Goal: Transaction & Acquisition: Purchase product/service

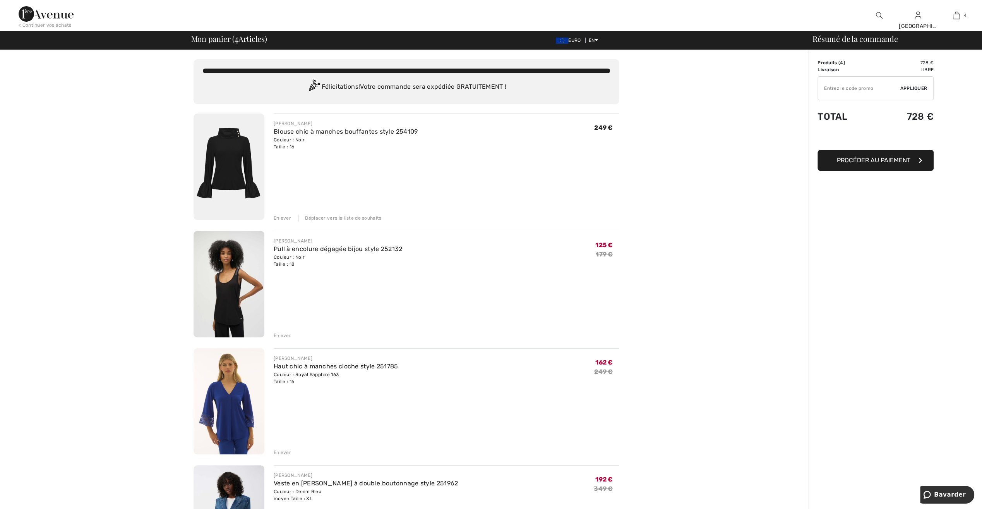
type input "FREEXPRESS"
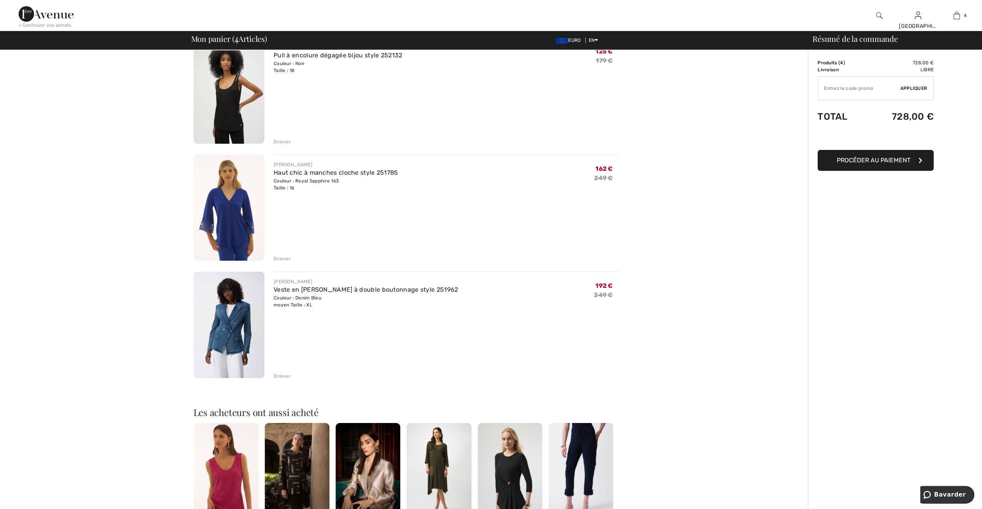
type input "EXTRA20"
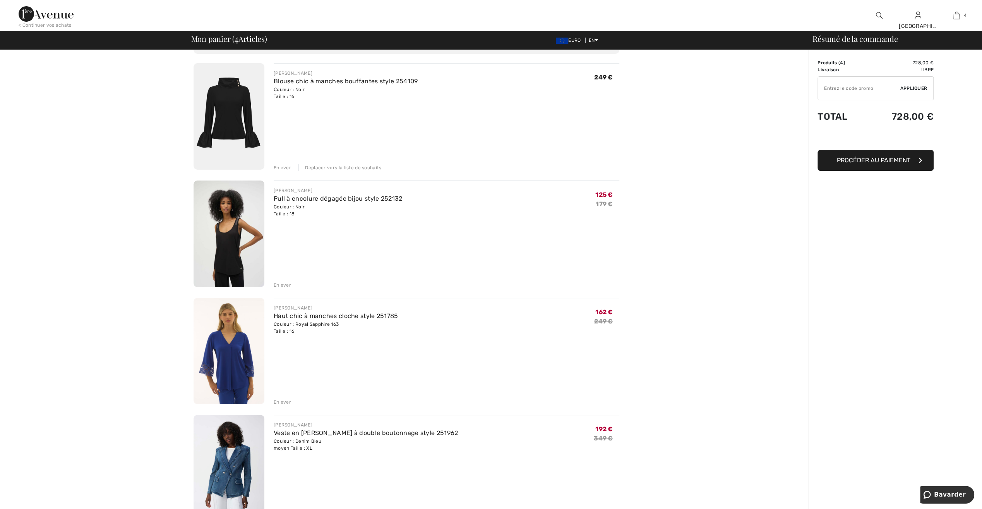
scroll to position [39, 0]
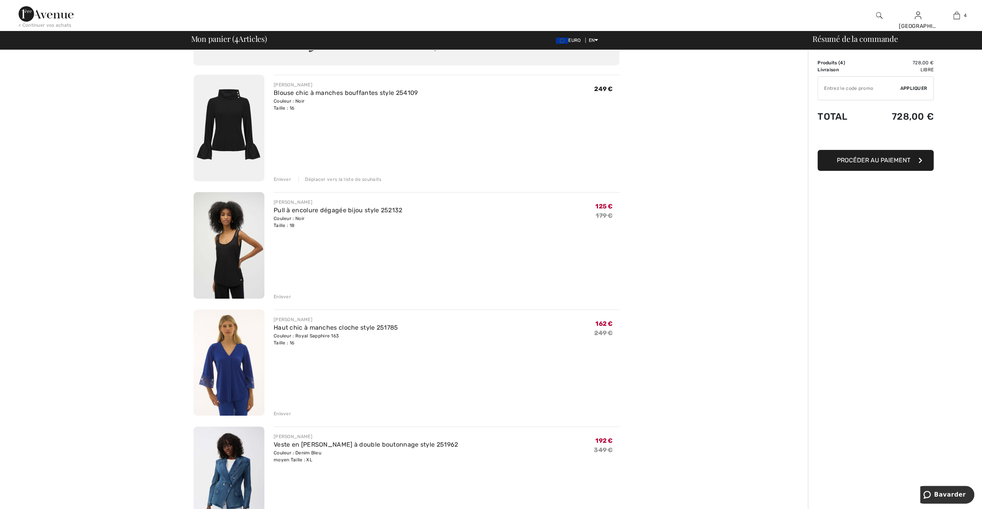
type input "NEW15"
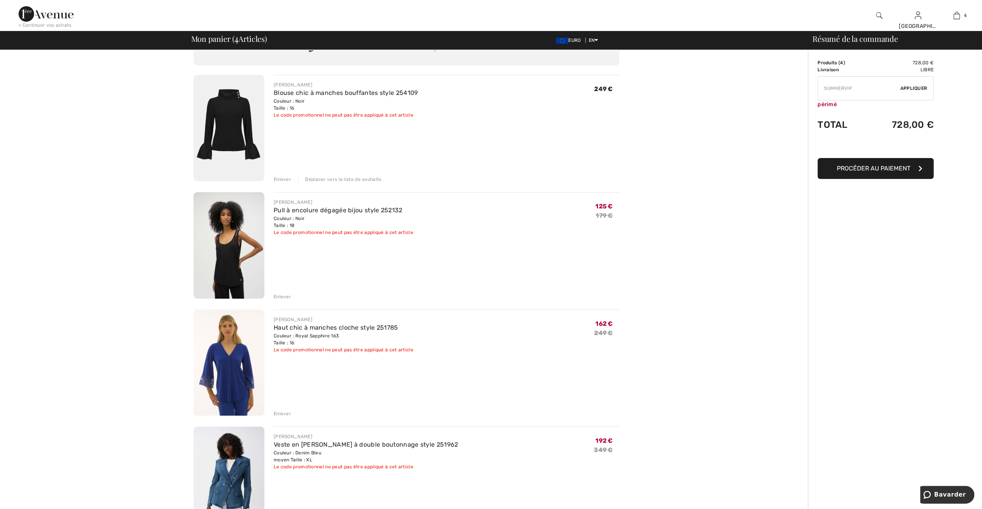
type input "FREEDENIMBAG"
type input "FREEGIFT"
type input "SURPRISE"
type input "FLASH15"
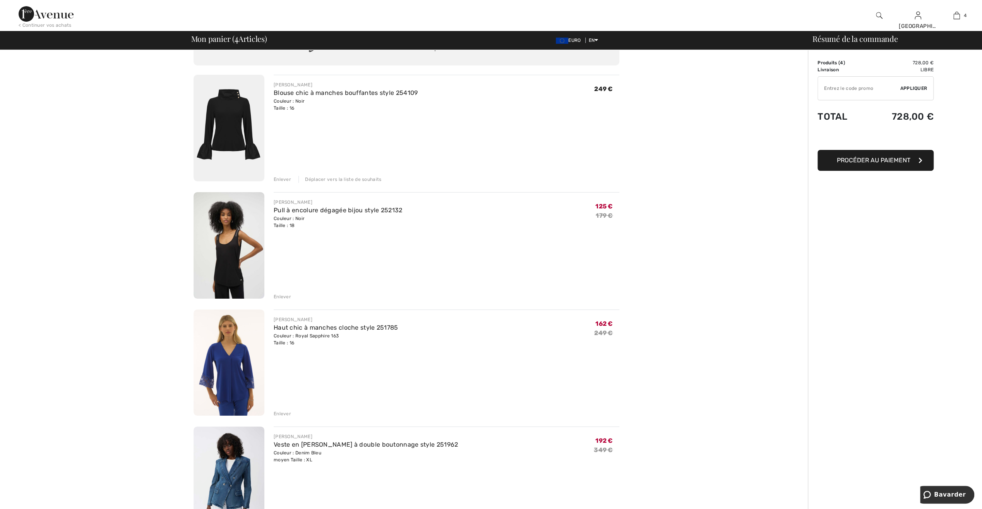
type input "FREEWALLET"
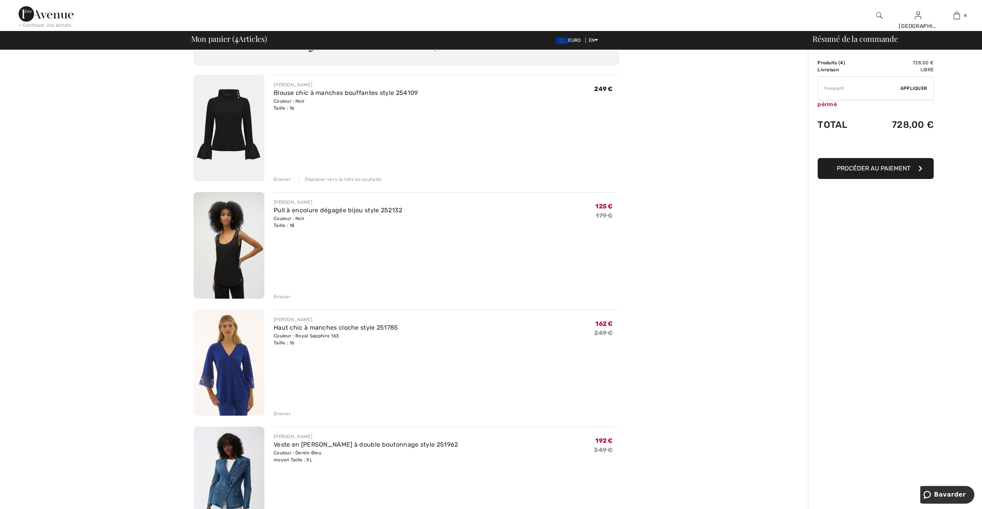
type input "FREEPANT"
type input "EXTRA20"
